Goal: Transaction & Acquisition: Subscribe to service/newsletter

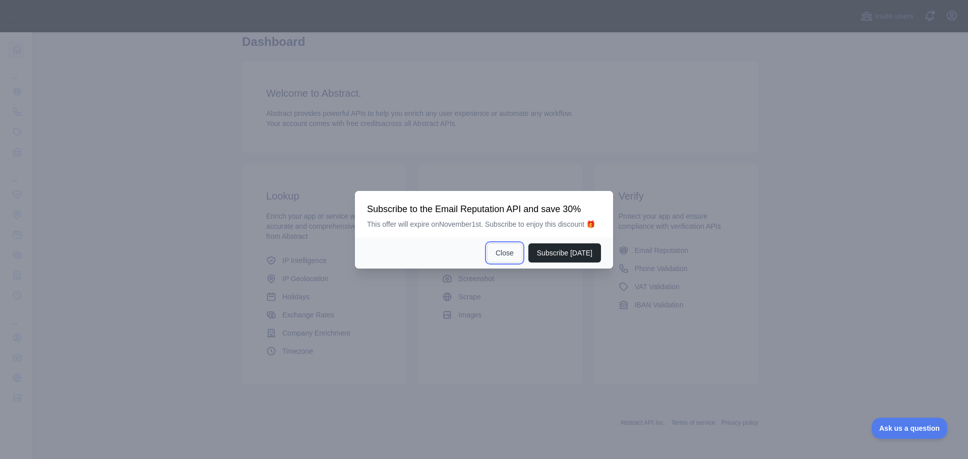
click at [506, 254] on button "Close" at bounding box center [504, 252] width 35 height 19
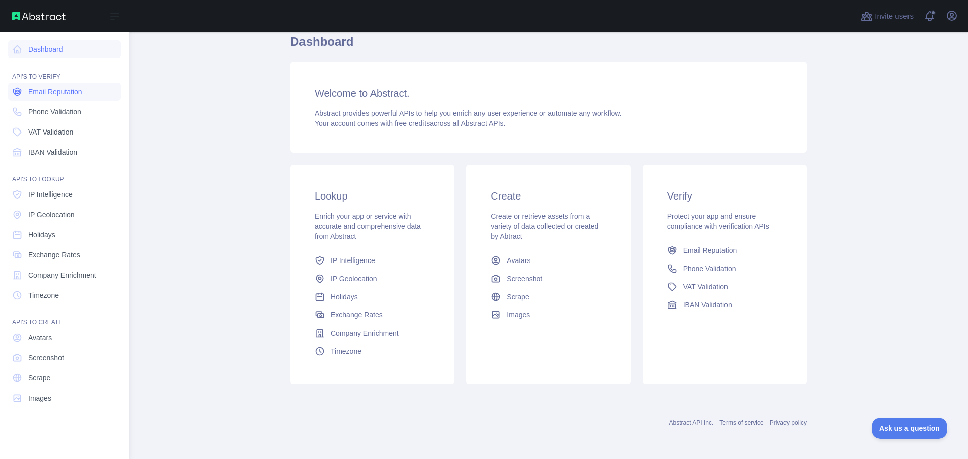
click at [58, 95] on span "Email Reputation" at bounding box center [55, 92] width 54 height 10
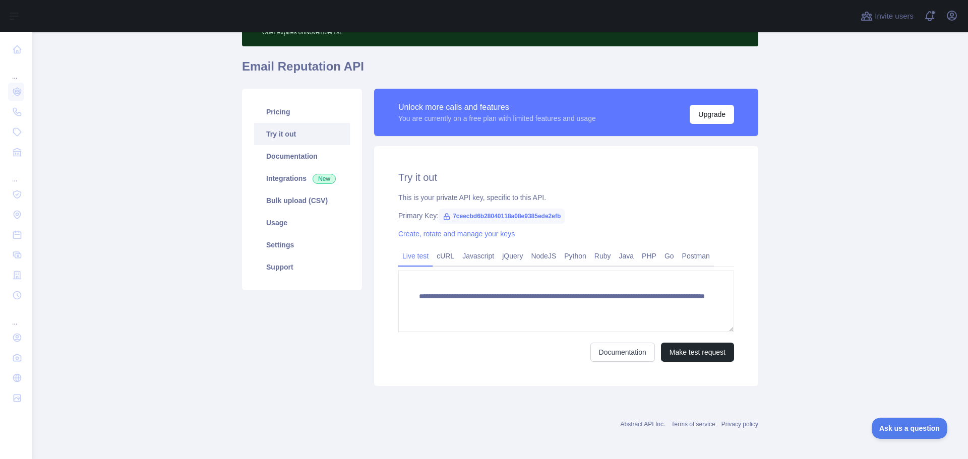
scroll to position [66, 0]
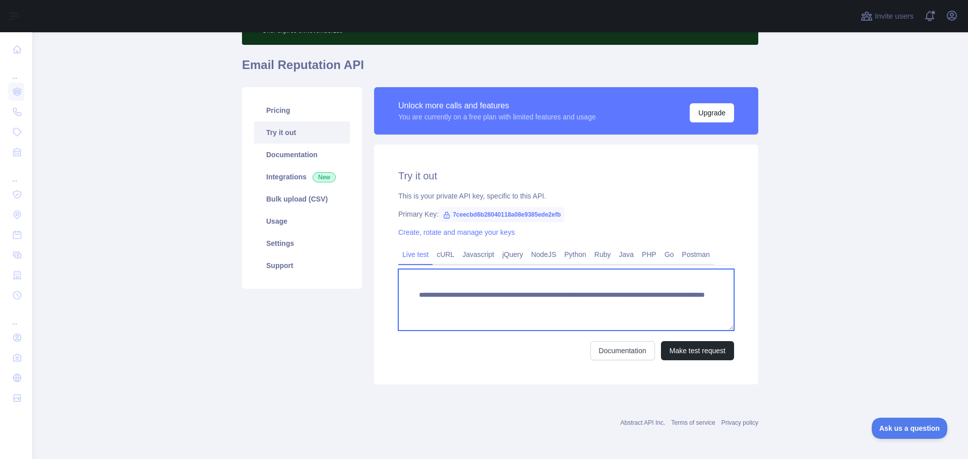
click at [454, 296] on textarea "**********" at bounding box center [566, 299] width 336 height 61
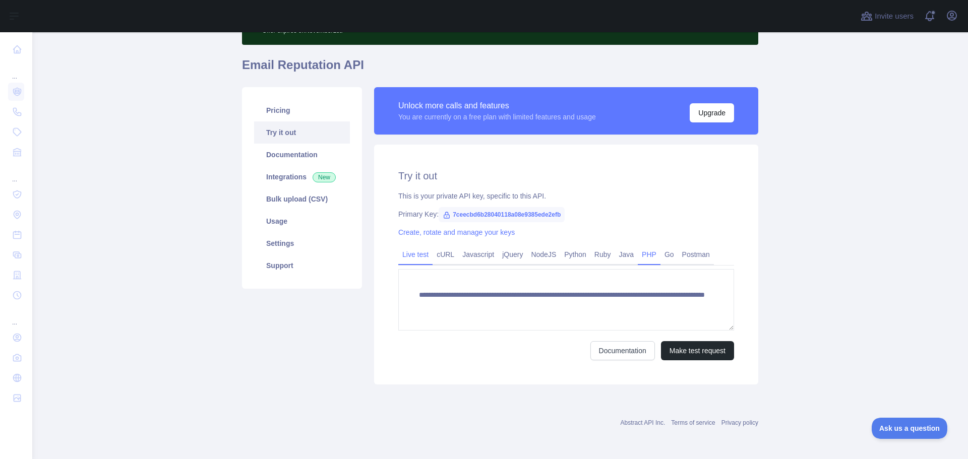
click at [641, 258] on link "PHP" at bounding box center [649, 254] width 23 height 16
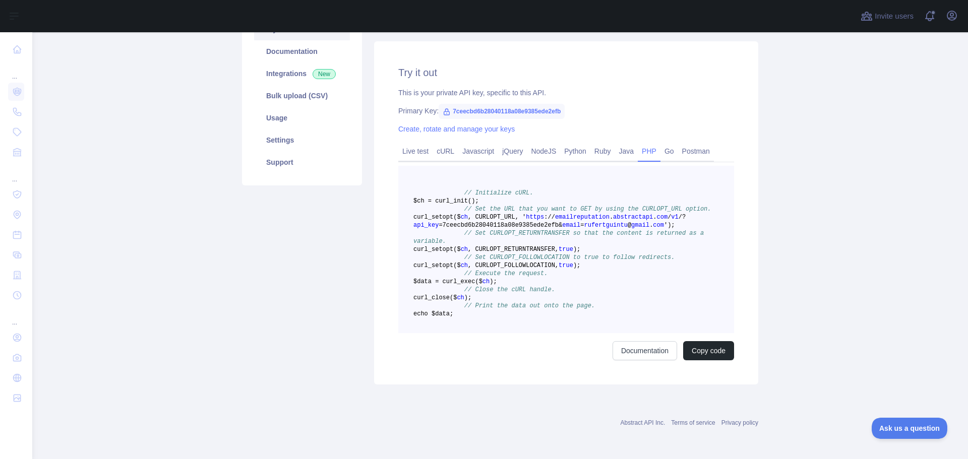
scroll to position [217, 0]
click at [623, 143] on link "Java" at bounding box center [626, 151] width 23 height 16
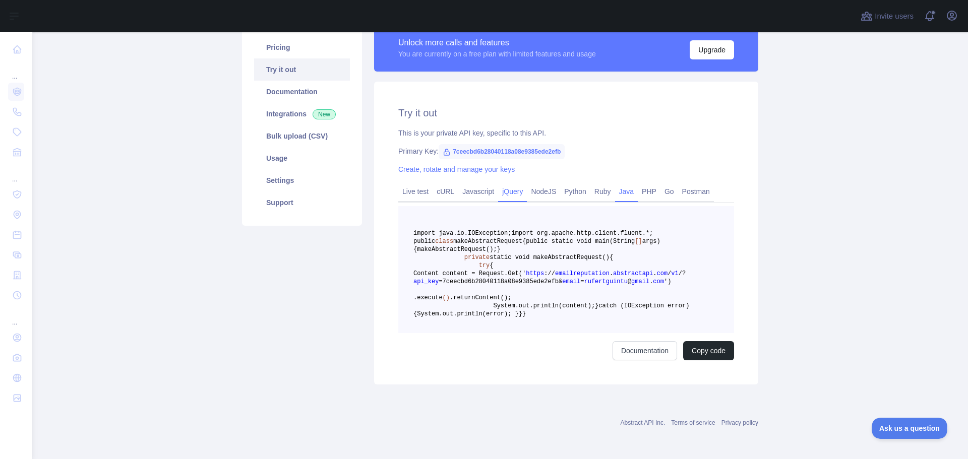
click at [512, 183] on link "jQuery" at bounding box center [512, 191] width 29 height 16
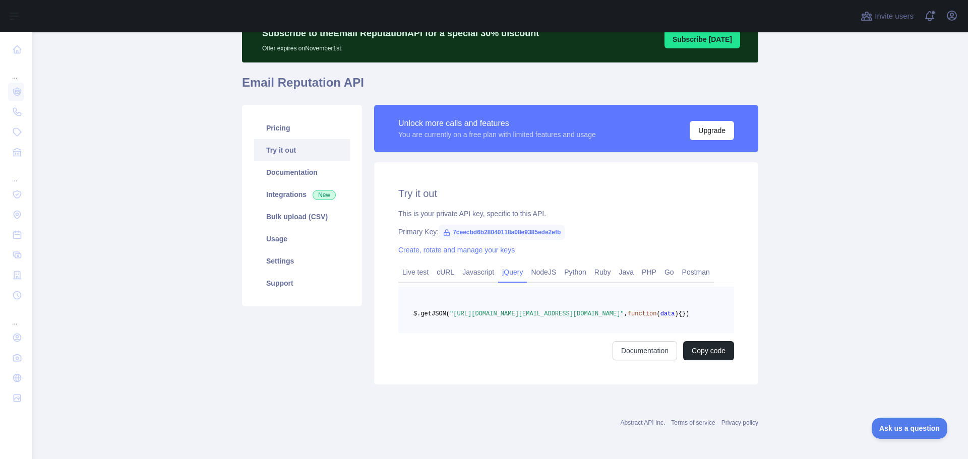
scroll to position [65, 0]
click at [462, 264] on link "Javascript" at bounding box center [478, 272] width 40 height 16
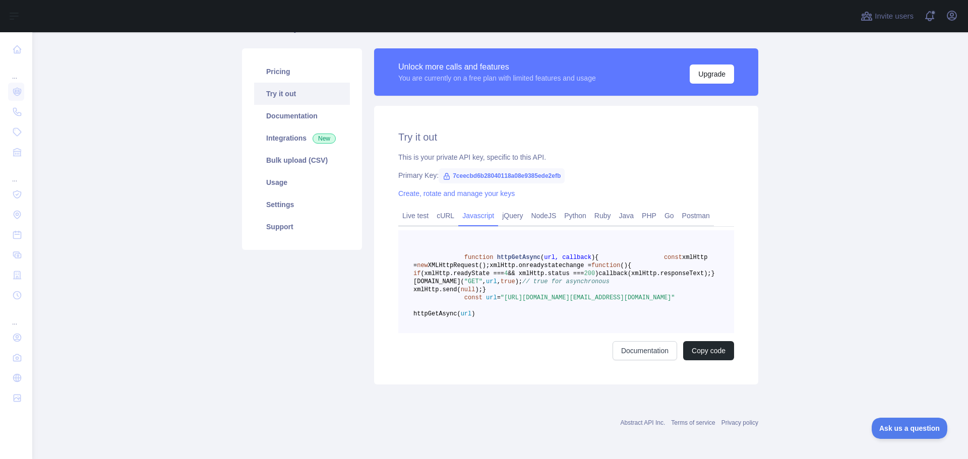
scroll to position [153, 0]
click at [678, 208] on link "Postman" at bounding box center [696, 216] width 36 height 16
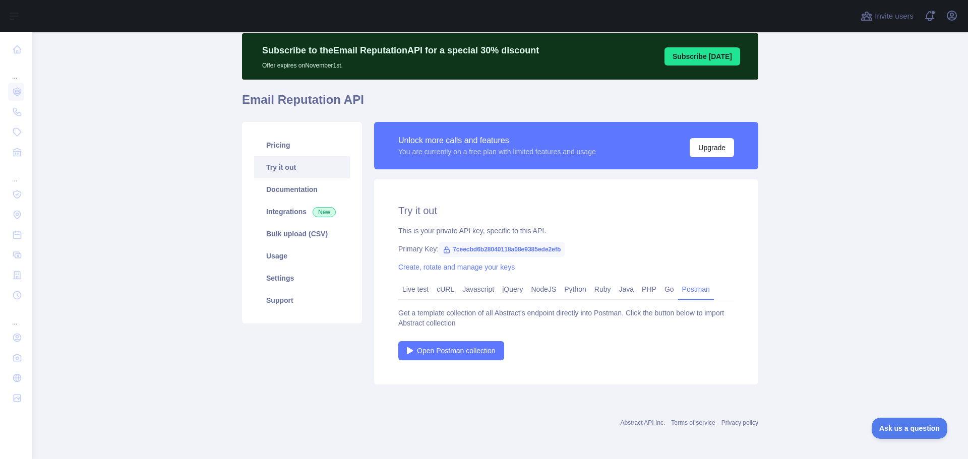
scroll to position [31, 0]
click at [660, 288] on link "Go" at bounding box center [669, 289] width 18 height 16
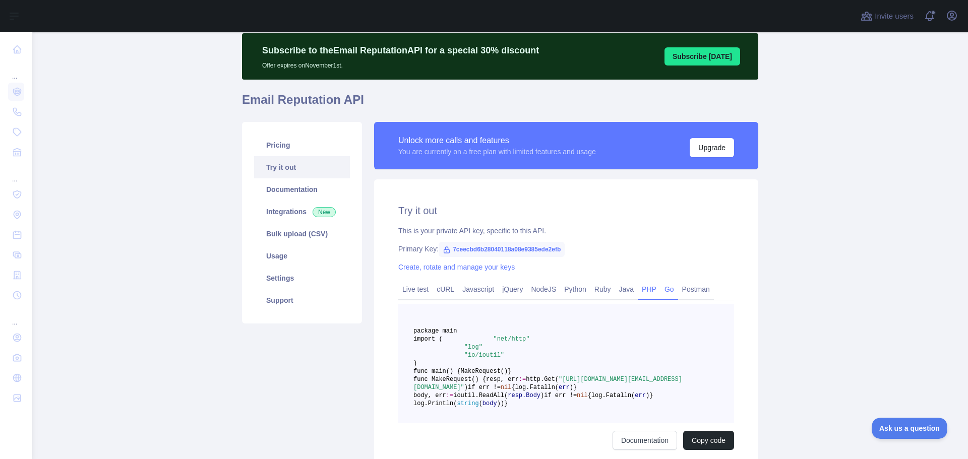
click at [650, 287] on link "PHP" at bounding box center [649, 289] width 23 height 16
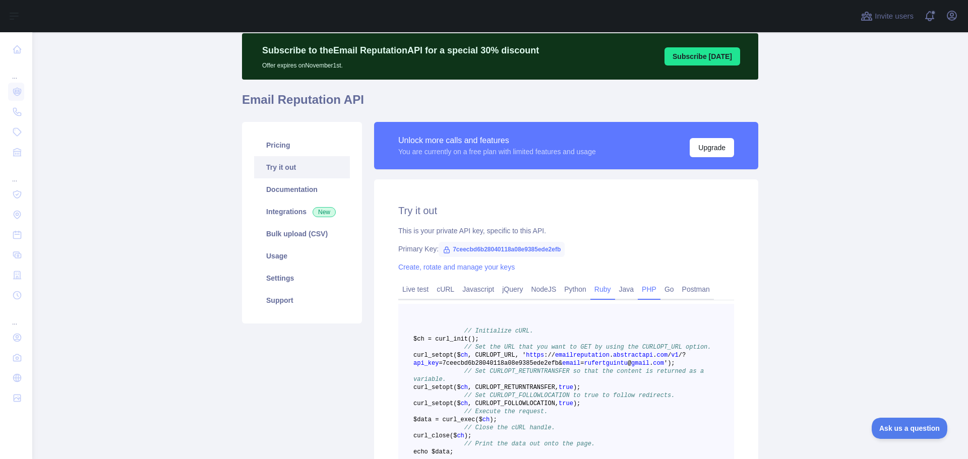
click at [609, 288] on link "Ruby" at bounding box center [602, 289] width 25 height 16
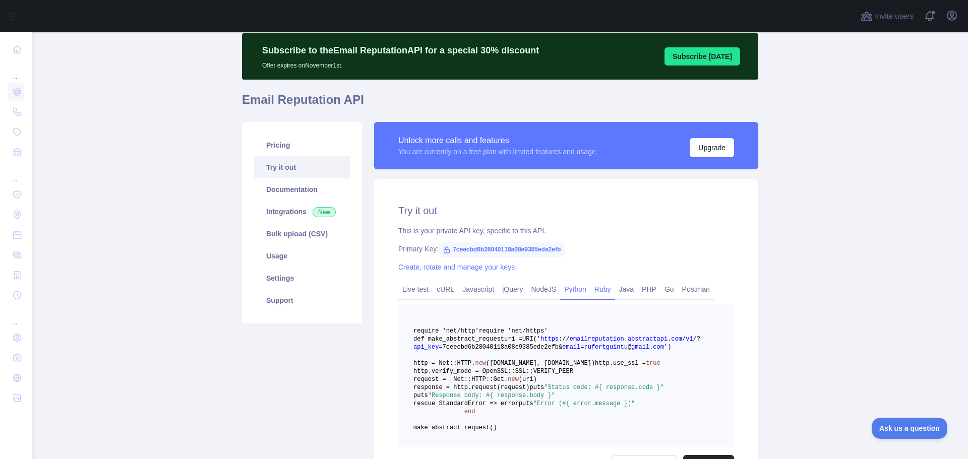
click at [575, 289] on link "Python" at bounding box center [575, 289] width 30 height 16
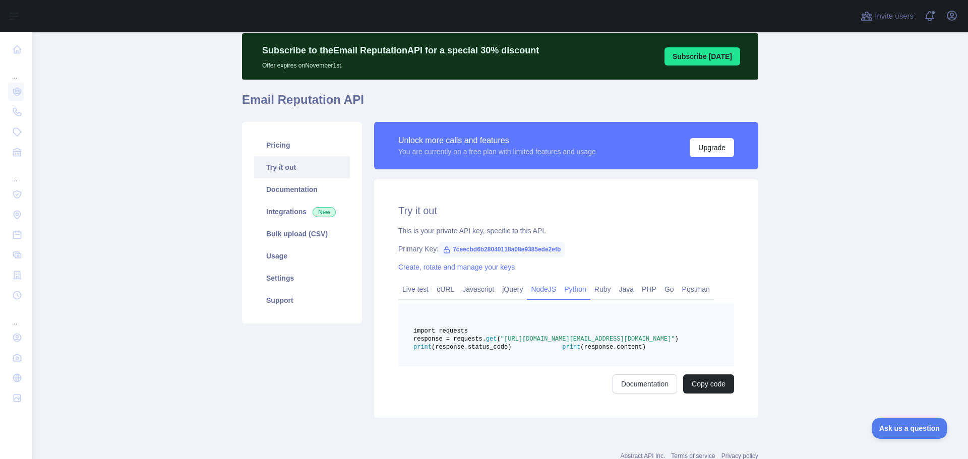
click at [536, 292] on link "NodeJS" at bounding box center [543, 289] width 33 height 16
click at [513, 295] on link "jQuery" at bounding box center [512, 289] width 29 height 16
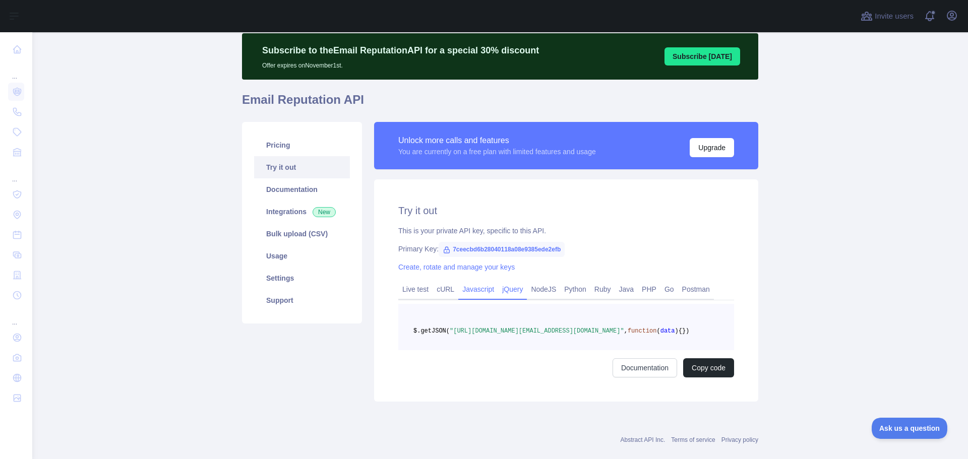
click at [482, 291] on link "Javascript" at bounding box center [478, 289] width 40 height 16
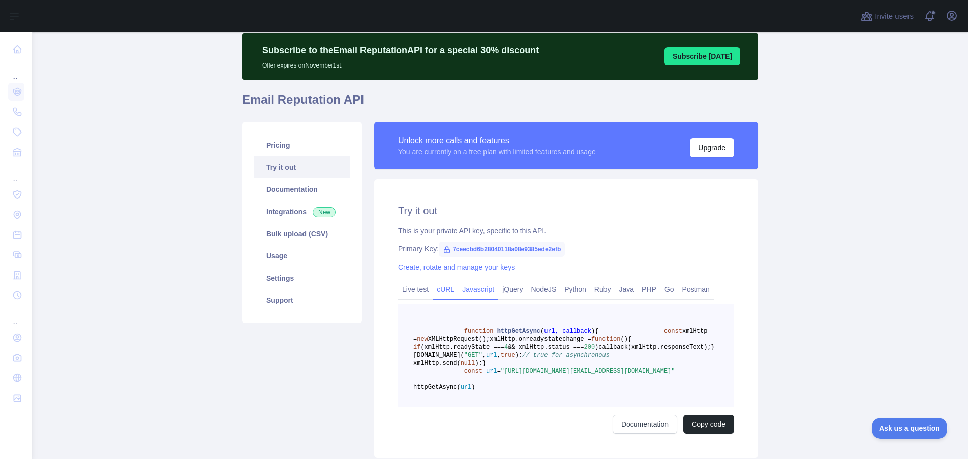
click at [435, 290] on link "cURL" at bounding box center [445, 289] width 26 height 16
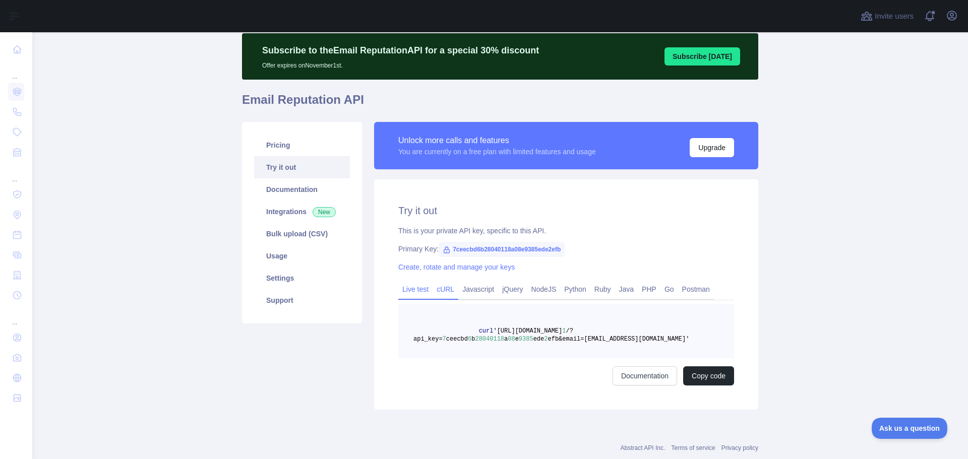
click at [408, 293] on link "Live test" at bounding box center [415, 289] width 34 height 16
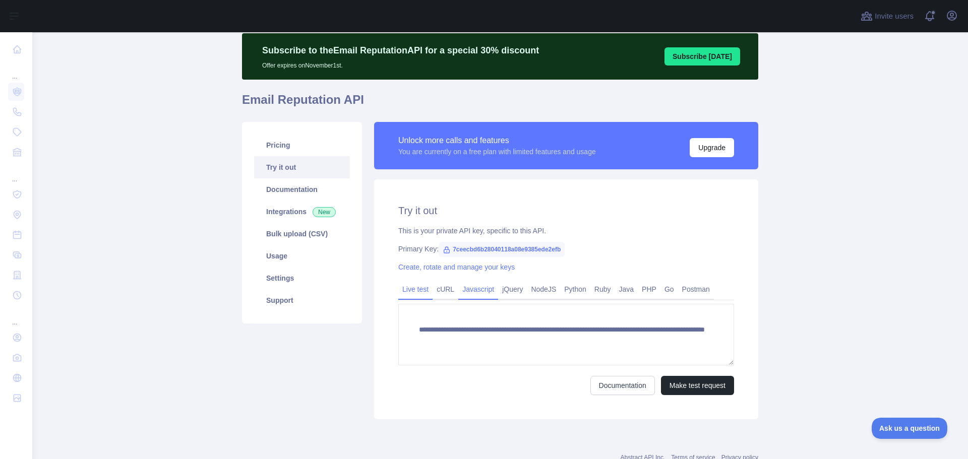
click at [482, 283] on link "Javascript" at bounding box center [478, 289] width 40 height 16
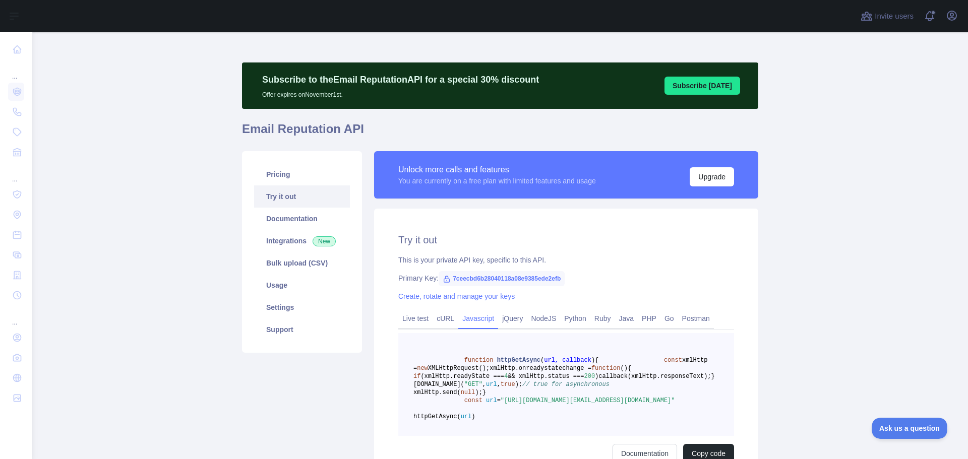
scroll to position [0, 0]
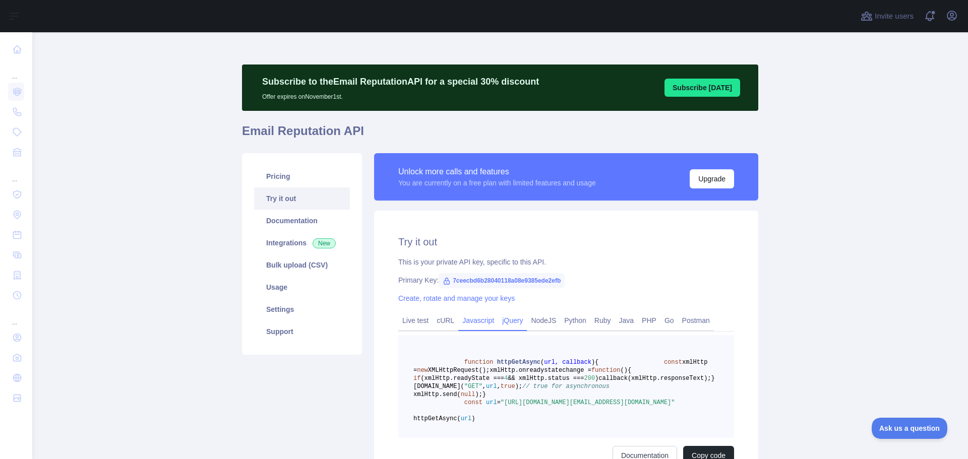
click at [498, 319] on link "jQuery" at bounding box center [512, 320] width 29 height 16
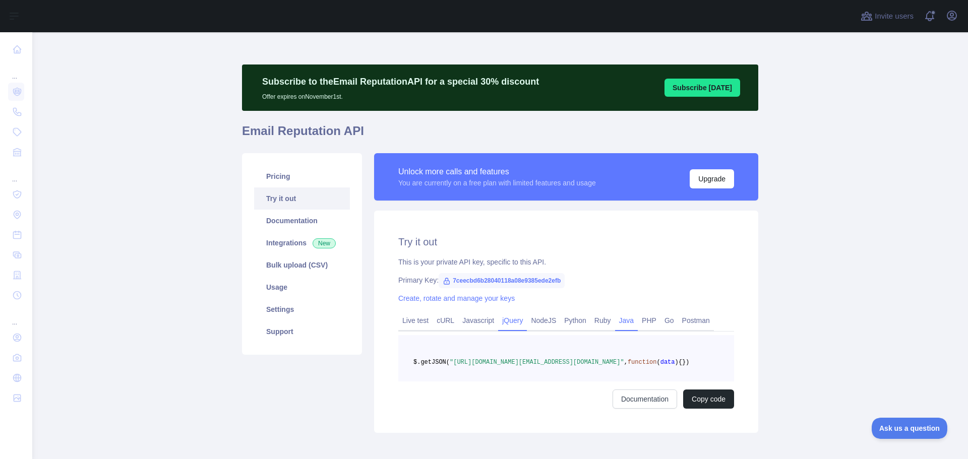
click at [621, 326] on link "Java" at bounding box center [626, 320] width 23 height 16
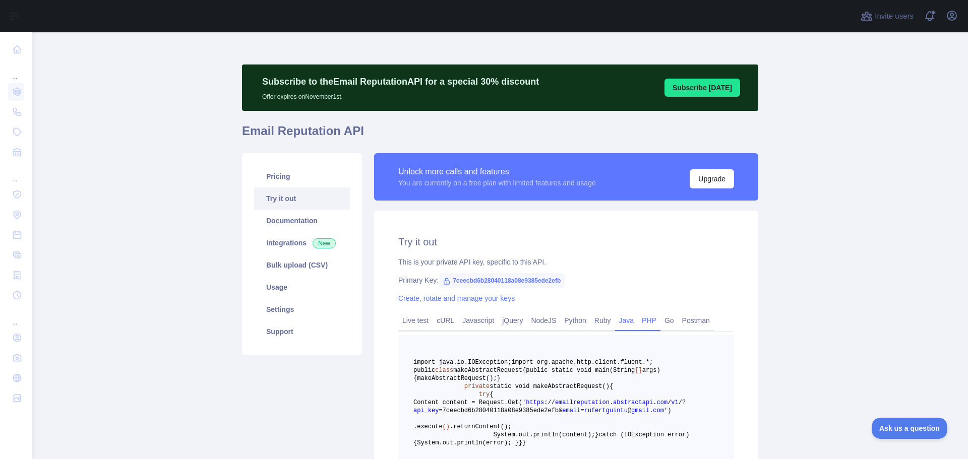
click at [644, 322] on link "PHP" at bounding box center [649, 320] width 23 height 16
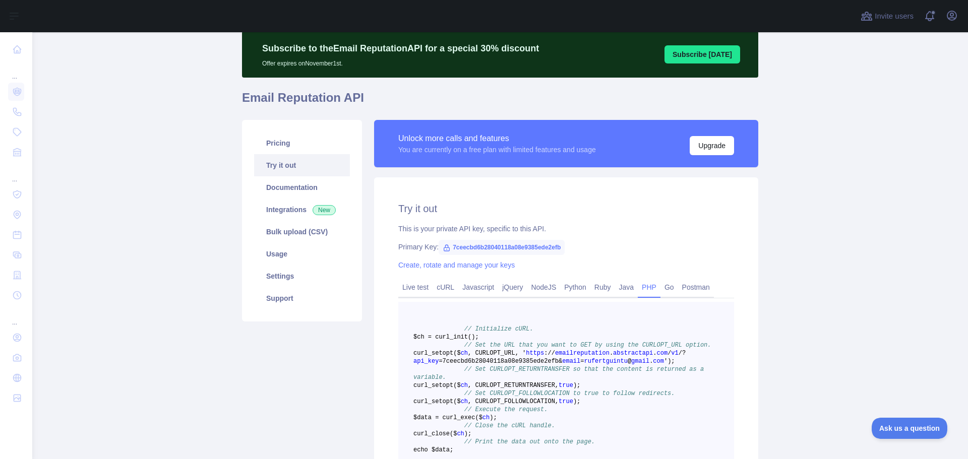
scroll to position [151, 0]
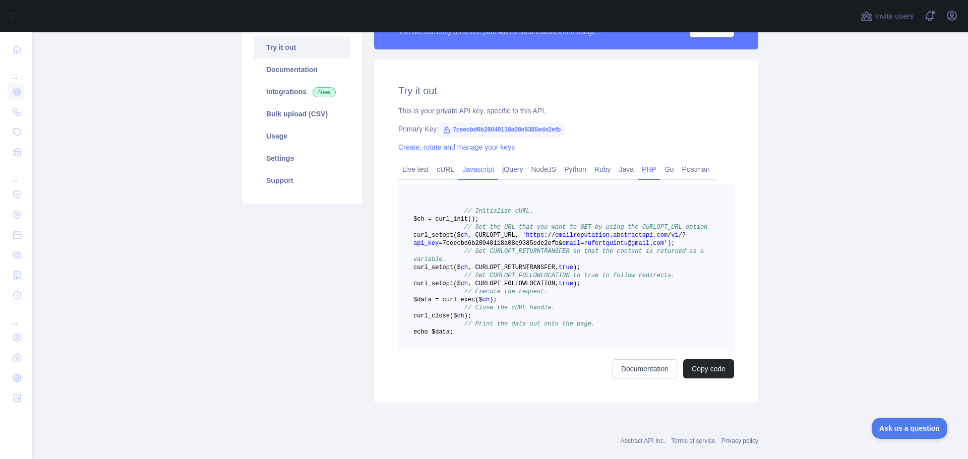
click at [478, 168] on link "Javascript" at bounding box center [478, 169] width 40 height 16
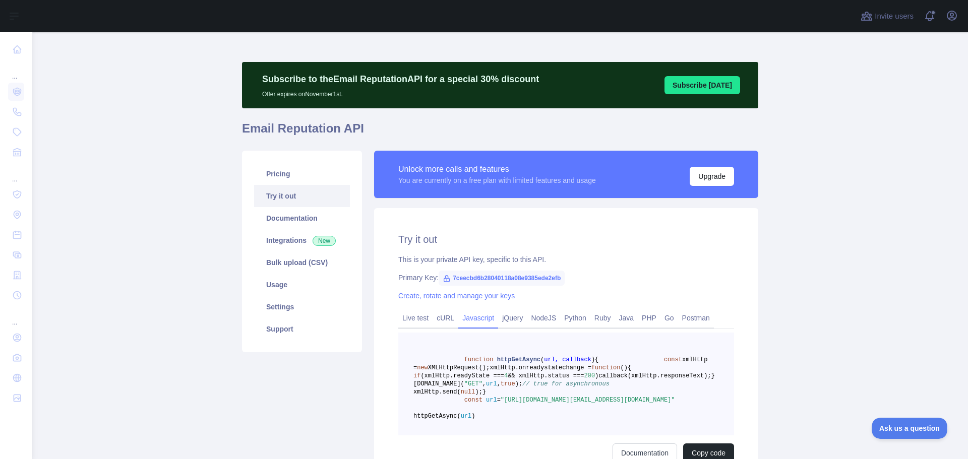
scroll to position [0, 0]
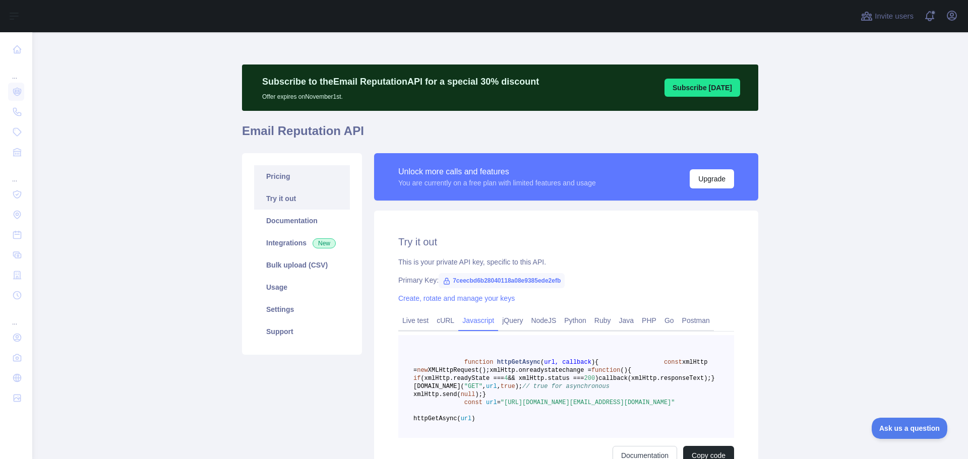
click at [311, 180] on link "Pricing" at bounding box center [302, 176] width 96 height 22
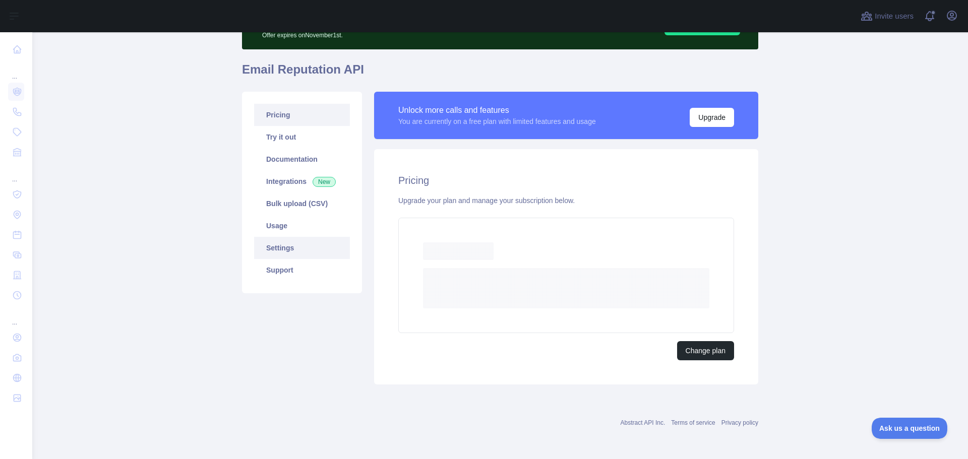
scroll to position [34, 0]
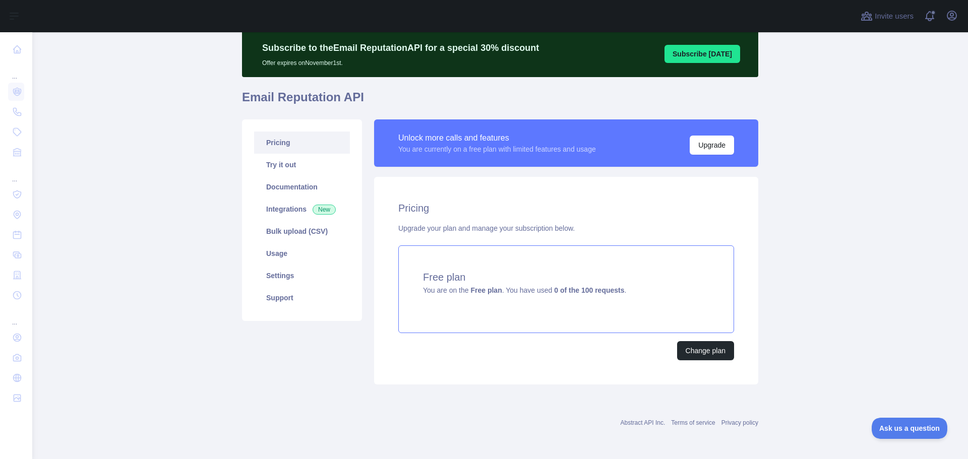
click at [593, 287] on strong "0 of the 100 requests" at bounding box center [589, 290] width 70 height 8
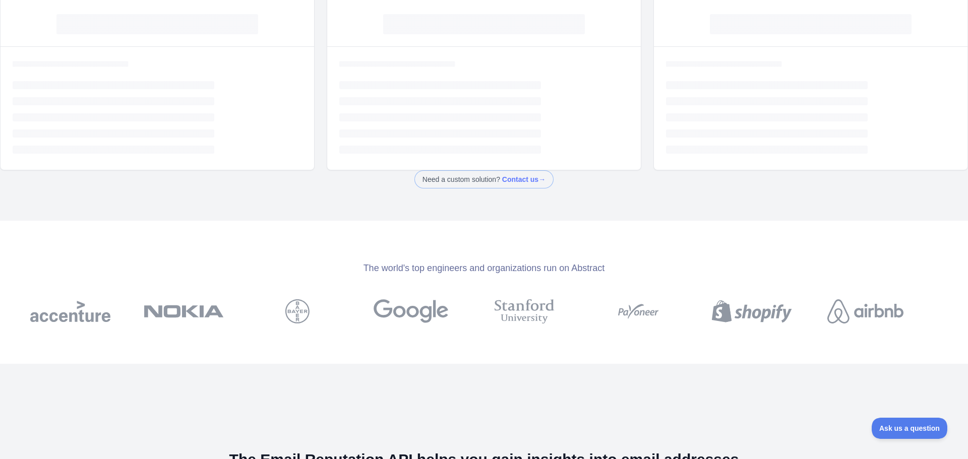
scroll to position [50, 0]
